Goal: Navigation & Orientation: Find specific page/section

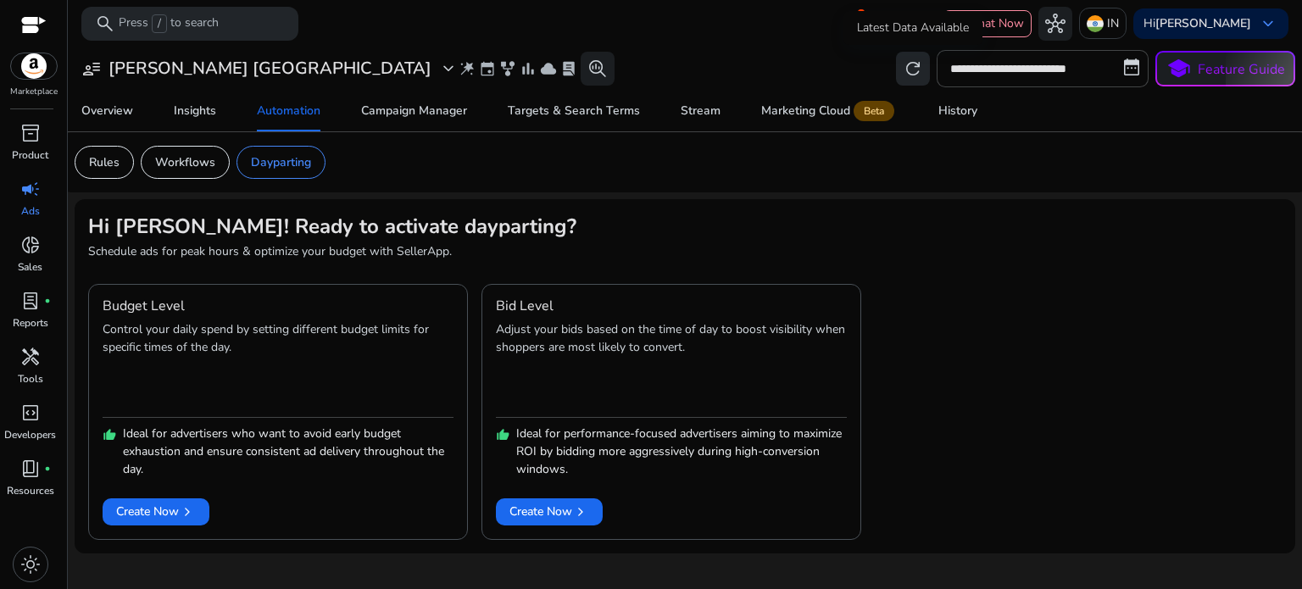
click at [915, 64] on span "refresh" at bounding box center [913, 68] width 20 height 20
click at [197, 98] on span "Insights" at bounding box center [195, 111] width 42 height 41
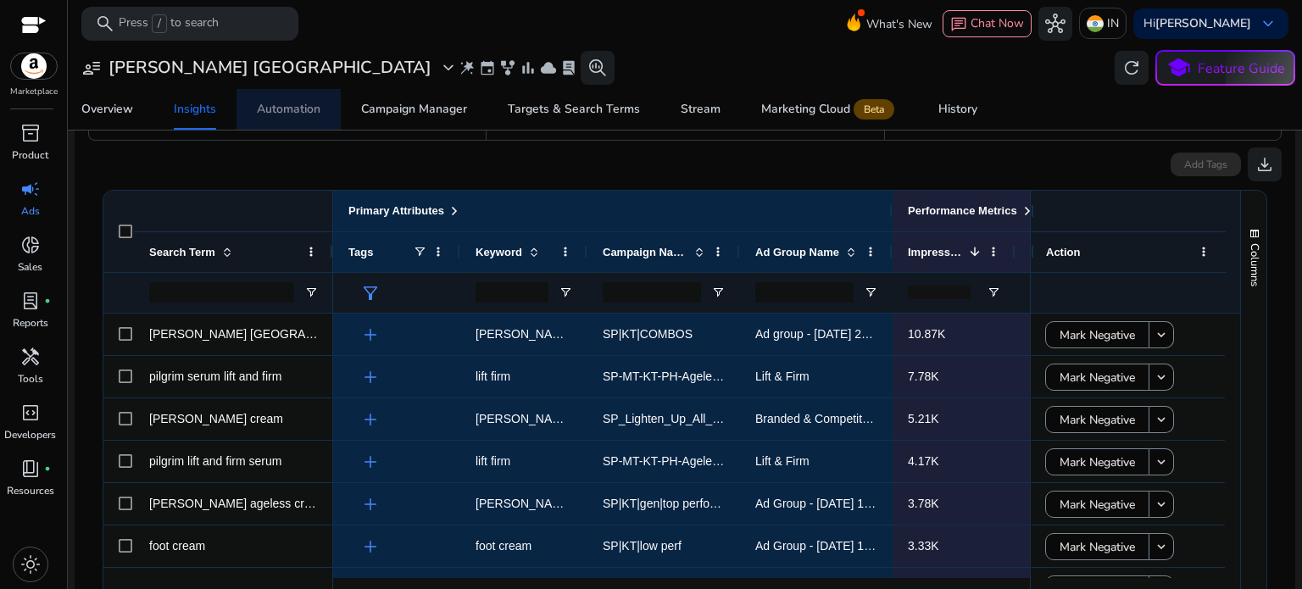
click at [281, 111] on div "Automation" at bounding box center [289, 109] width 64 height 12
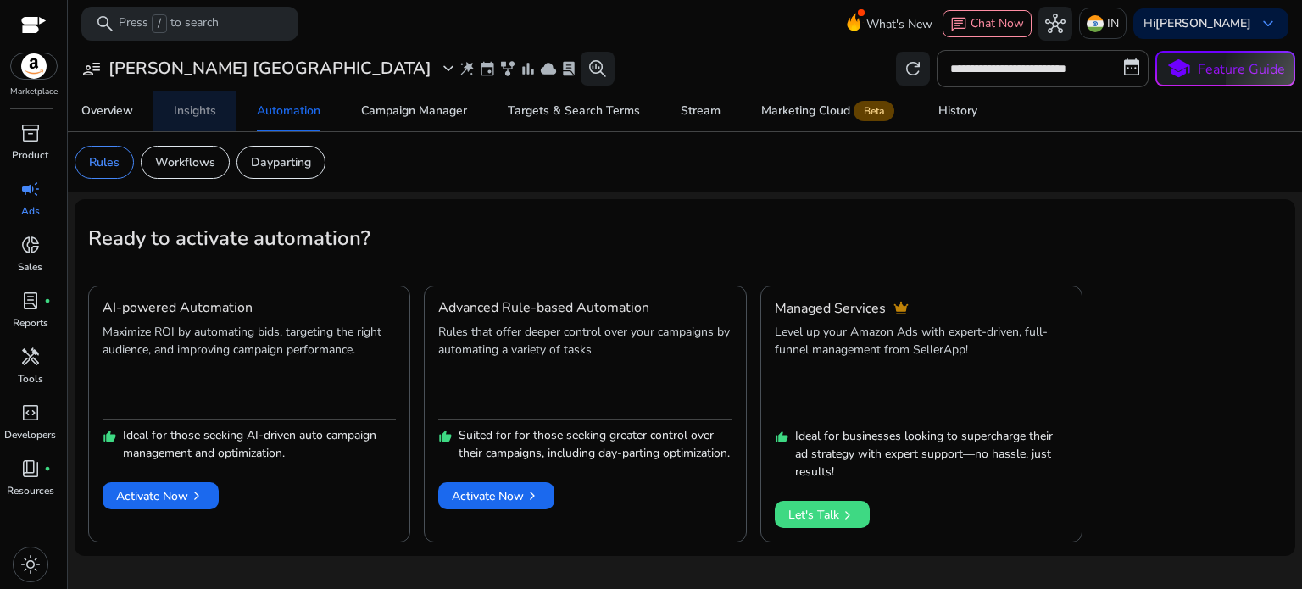
click at [189, 124] on span "Insights" at bounding box center [195, 111] width 42 height 41
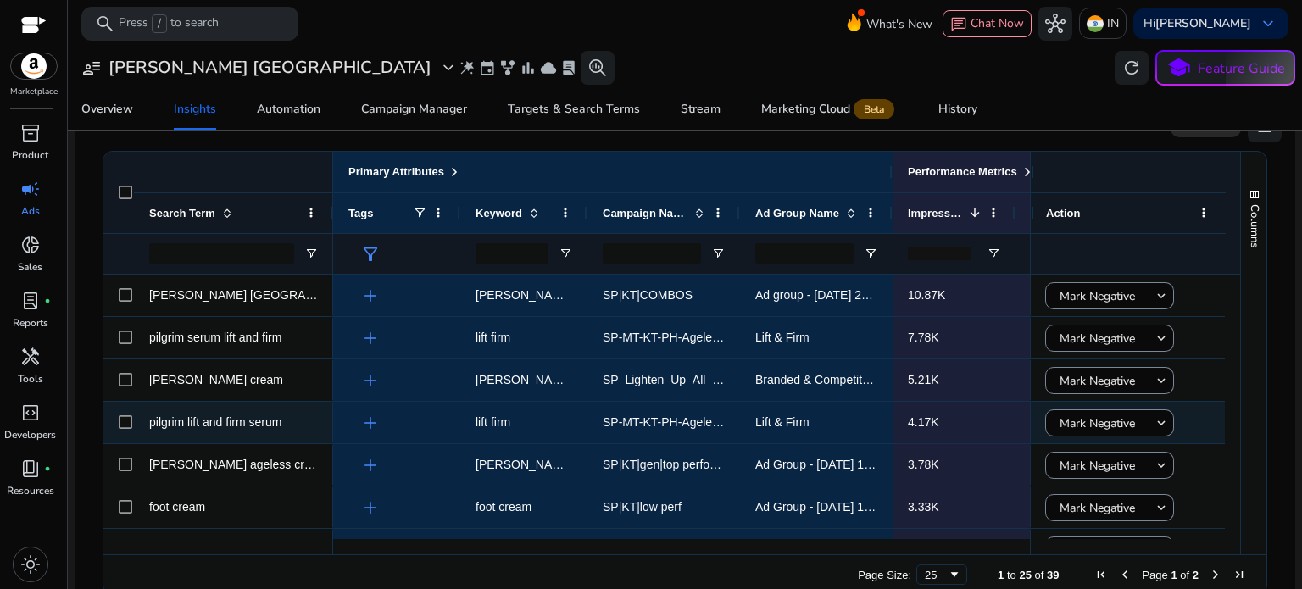
scroll to position [316, 0]
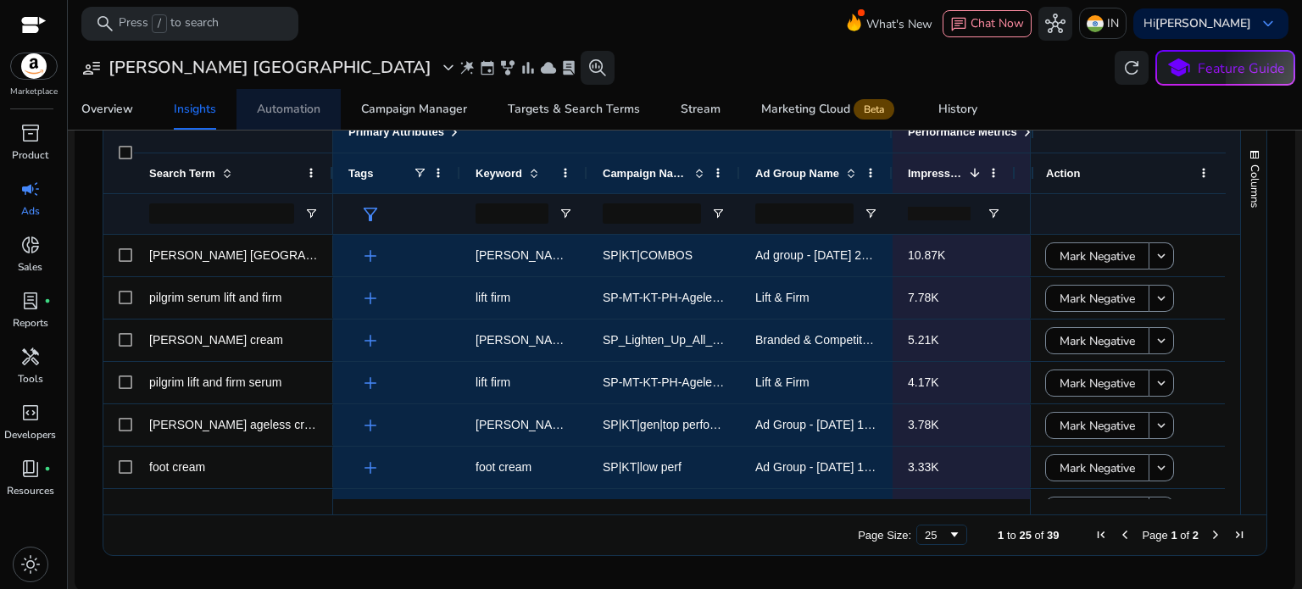
click at [285, 110] on div "Automation" at bounding box center [289, 109] width 64 height 12
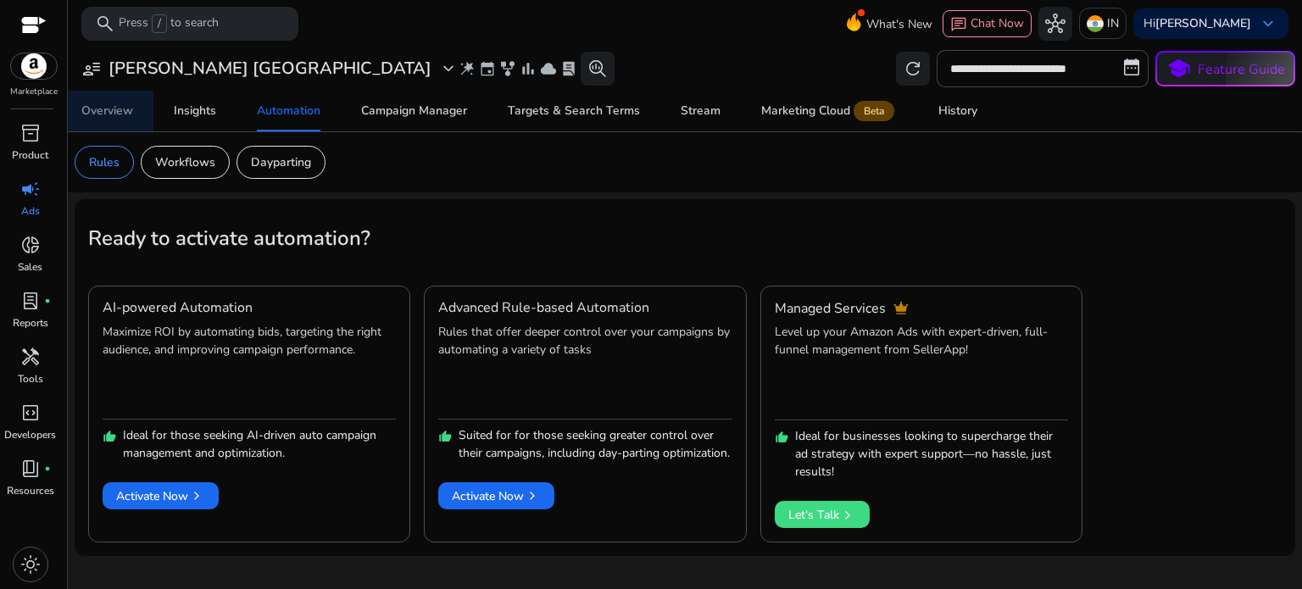
click at [100, 125] on span "Overview" at bounding box center [107, 111] width 52 height 41
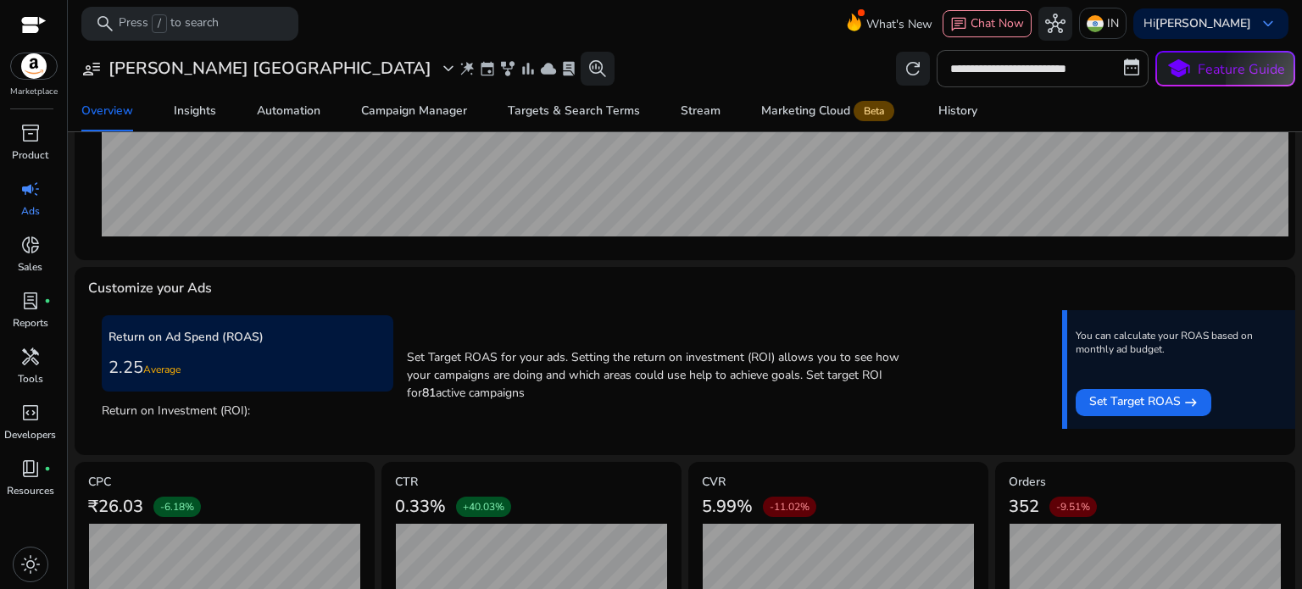
scroll to position [596, 0]
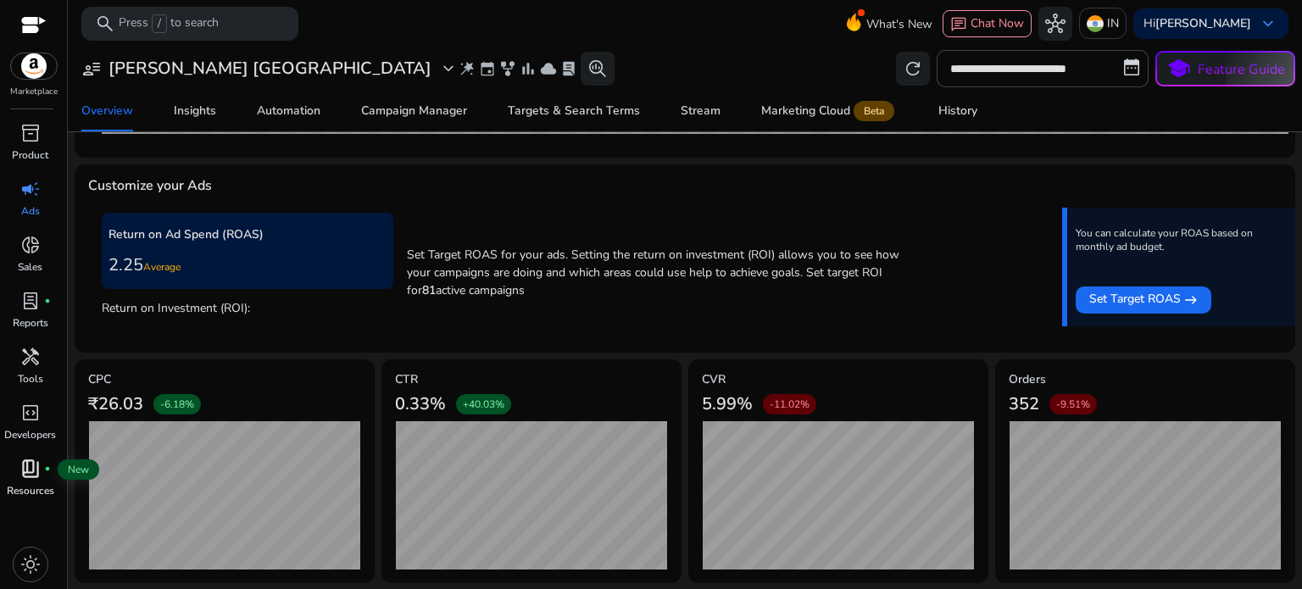
click at [21, 477] on span "book_4" at bounding box center [30, 468] width 20 height 20
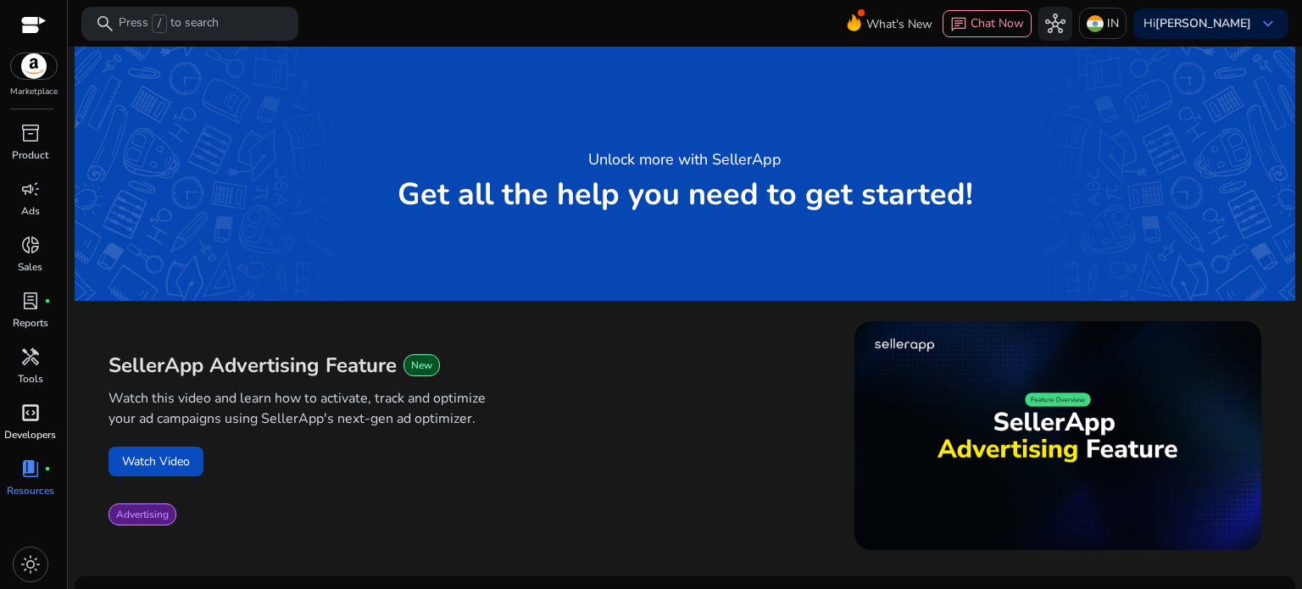
click at [40, 419] on span "code_blocks" at bounding box center [30, 413] width 20 height 20
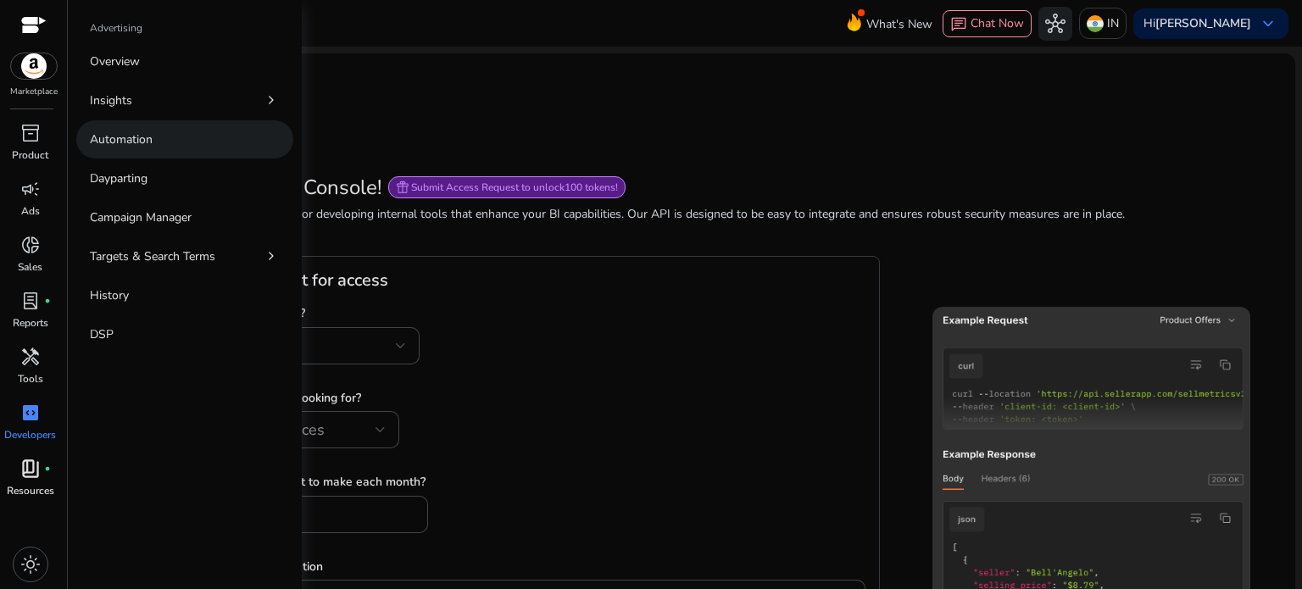
click at [103, 129] on link "Automation" at bounding box center [184, 139] width 217 height 38
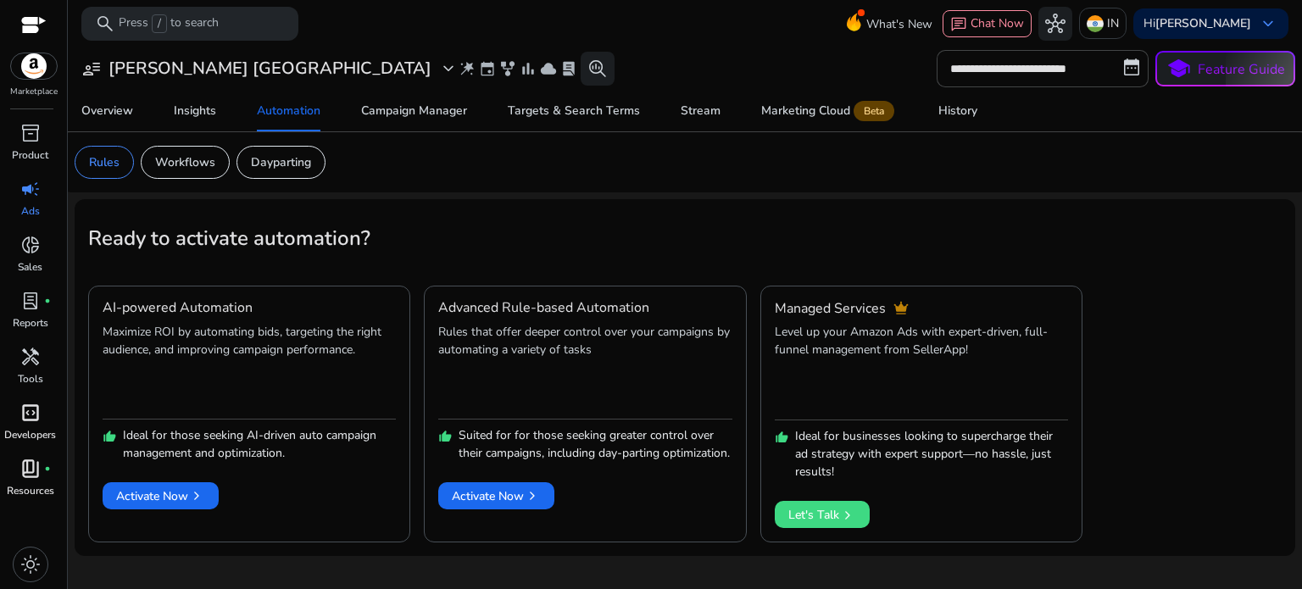
click at [32, 199] on span "campaign" at bounding box center [30, 189] width 20 height 20
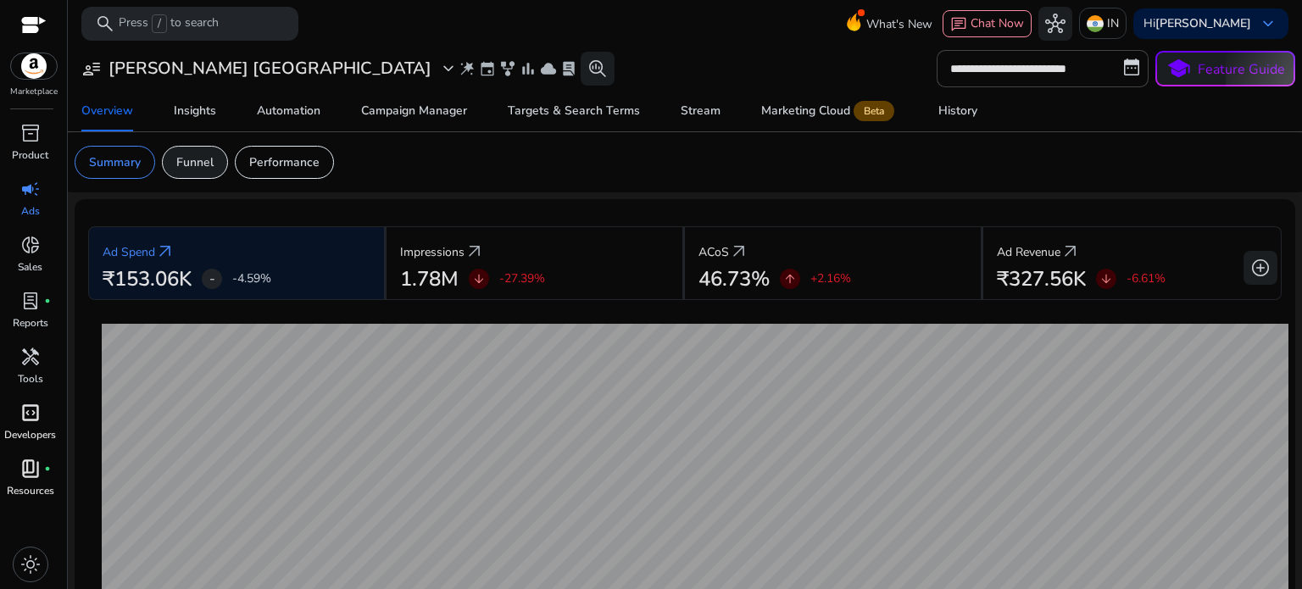
click at [194, 170] on p "Funnel" at bounding box center [194, 162] width 37 height 18
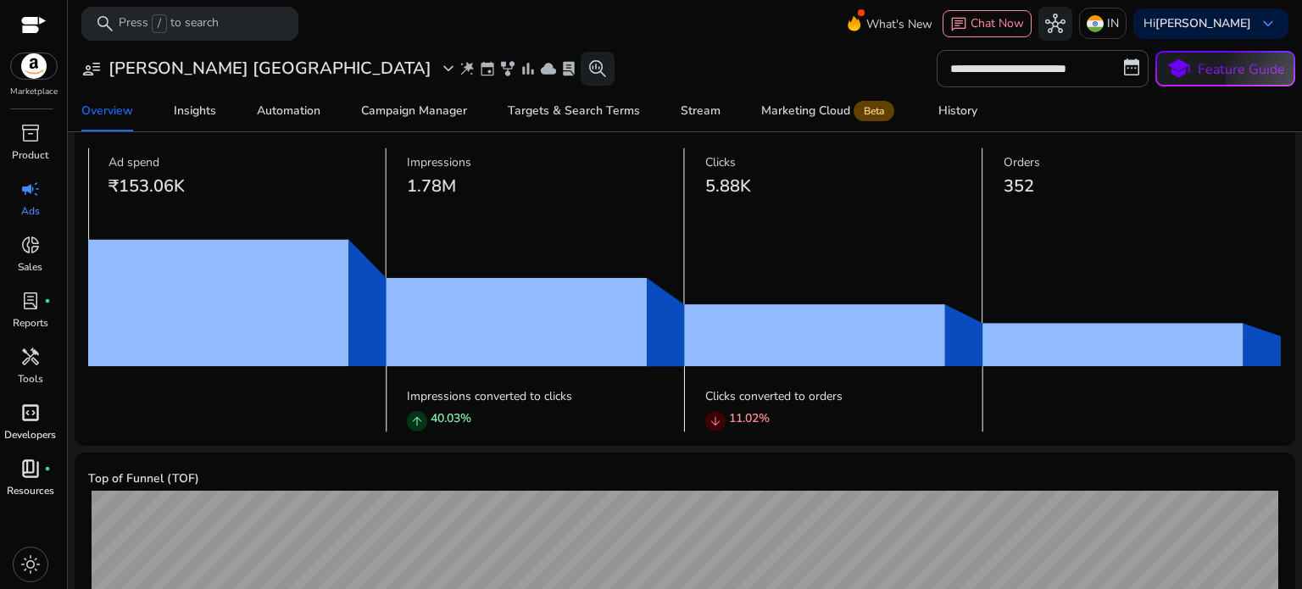
scroll to position [20, 0]
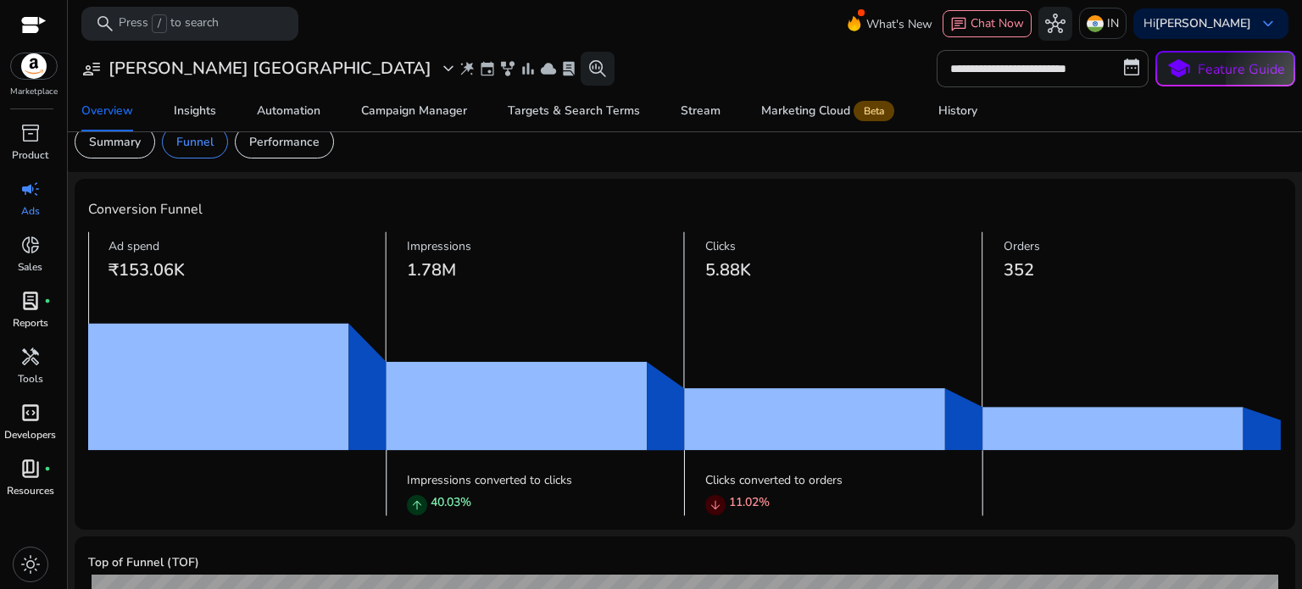
click at [31, 321] on p "Reports" at bounding box center [31, 322] width 36 height 15
